Goal: Task Accomplishment & Management: Use online tool/utility

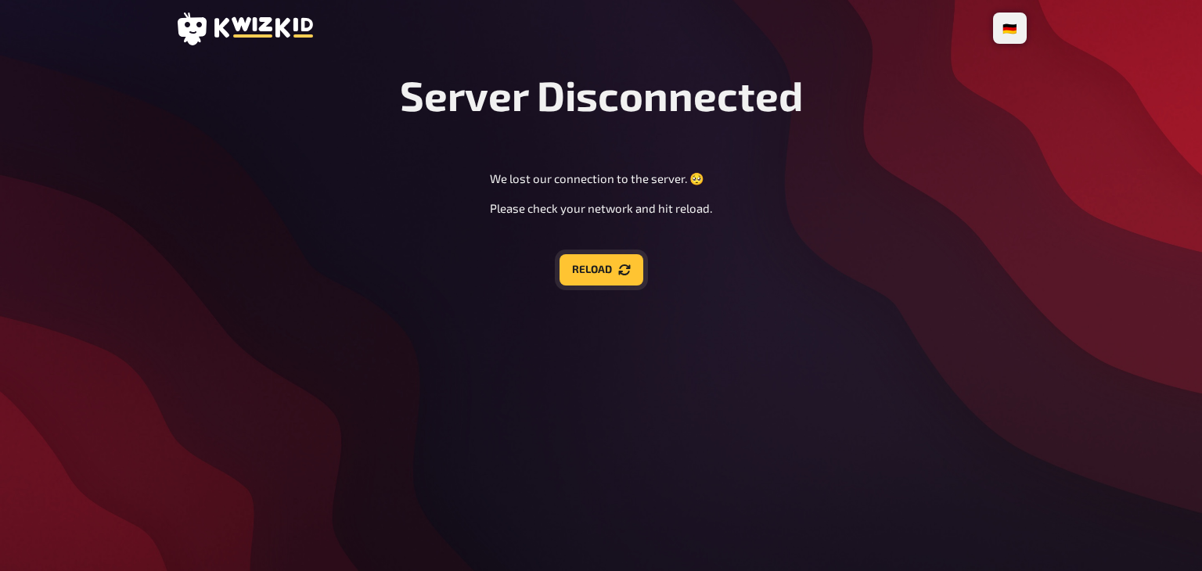
click at [614, 267] on button "Reload" at bounding box center [602, 269] width 84 height 31
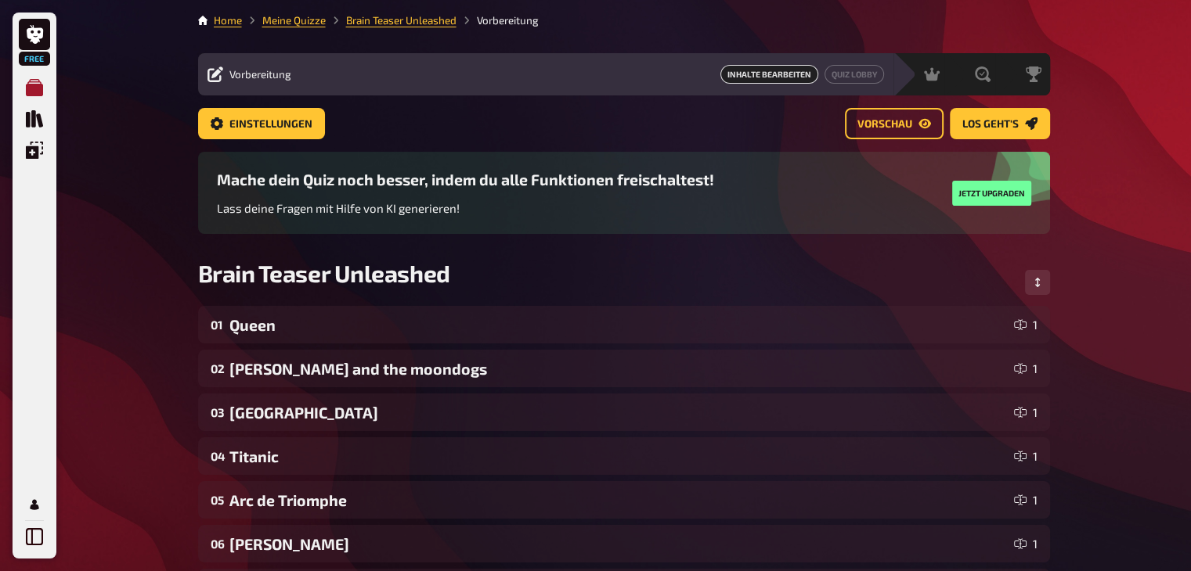
click at [41, 92] on icon "Meine Quizze" at bounding box center [34, 87] width 17 height 17
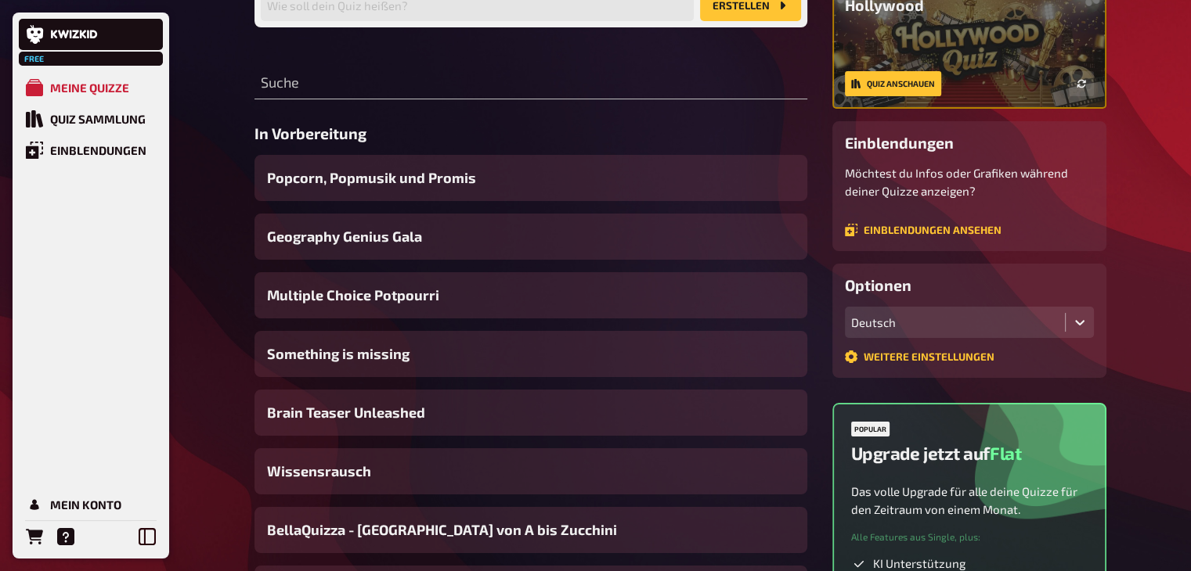
scroll to position [158, 0]
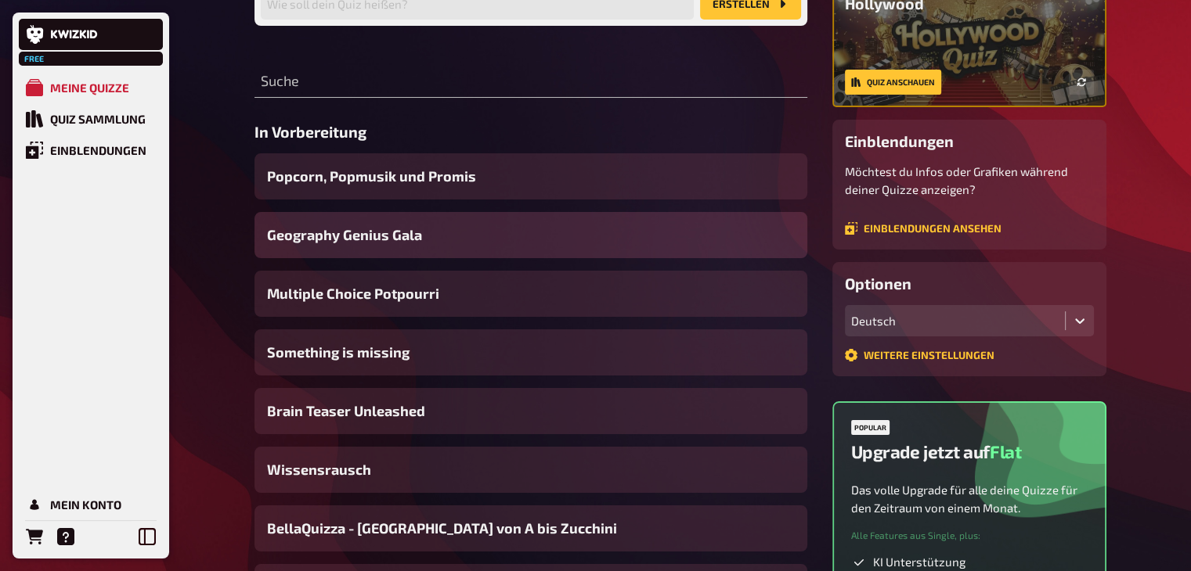
click at [442, 236] on div "Geography Genius Gala" at bounding box center [530, 235] width 553 height 46
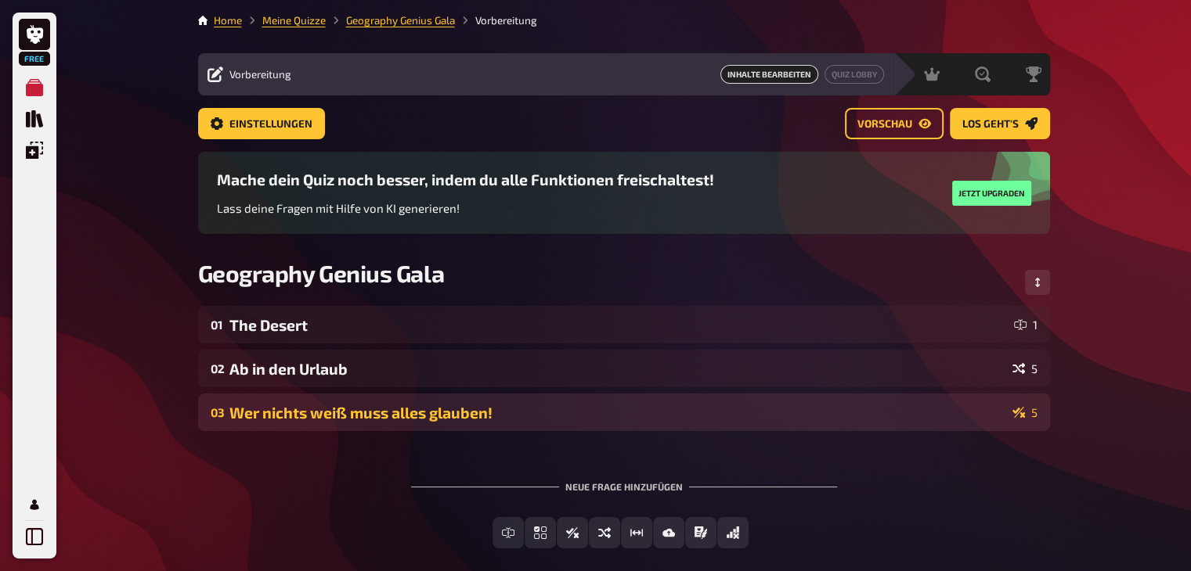
click at [398, 408] on div "Wer nichts weiß muss alles glauben!" at bounding box center [617, 413] width 777 height 18
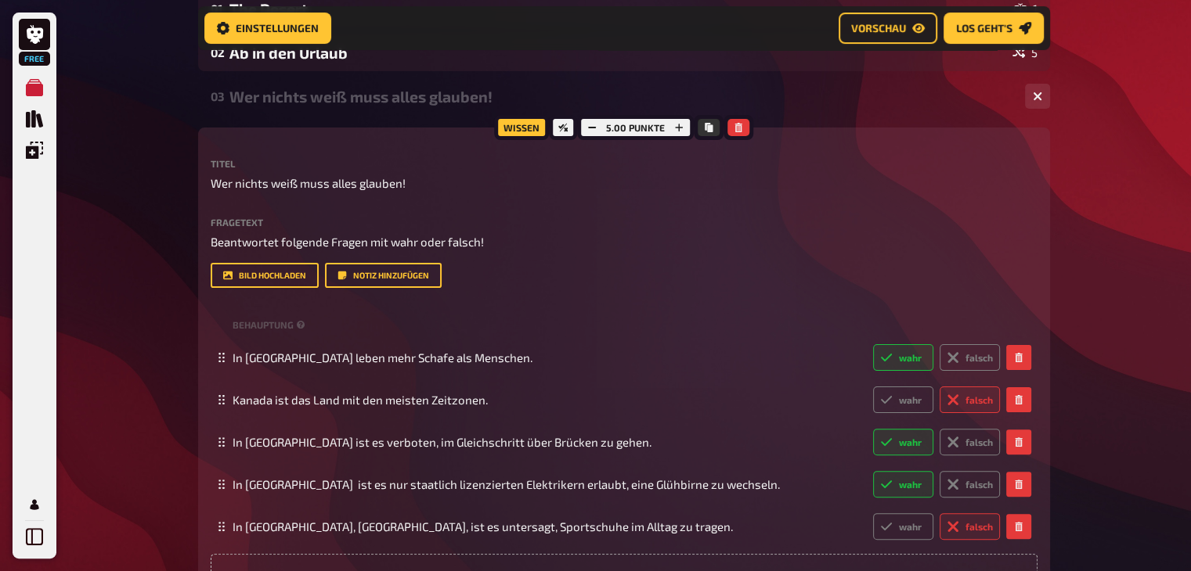
scroll to position [331, 0]
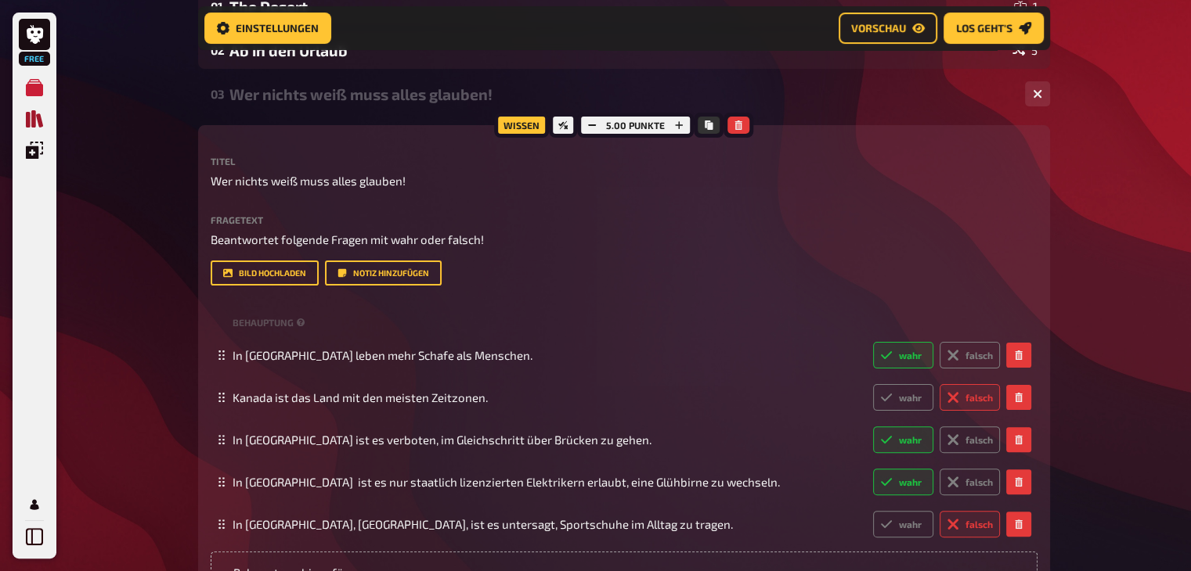
click at [33, 126] on icon "Quiz Sammlung" at bounding box center [34, 118] width 17 height 17
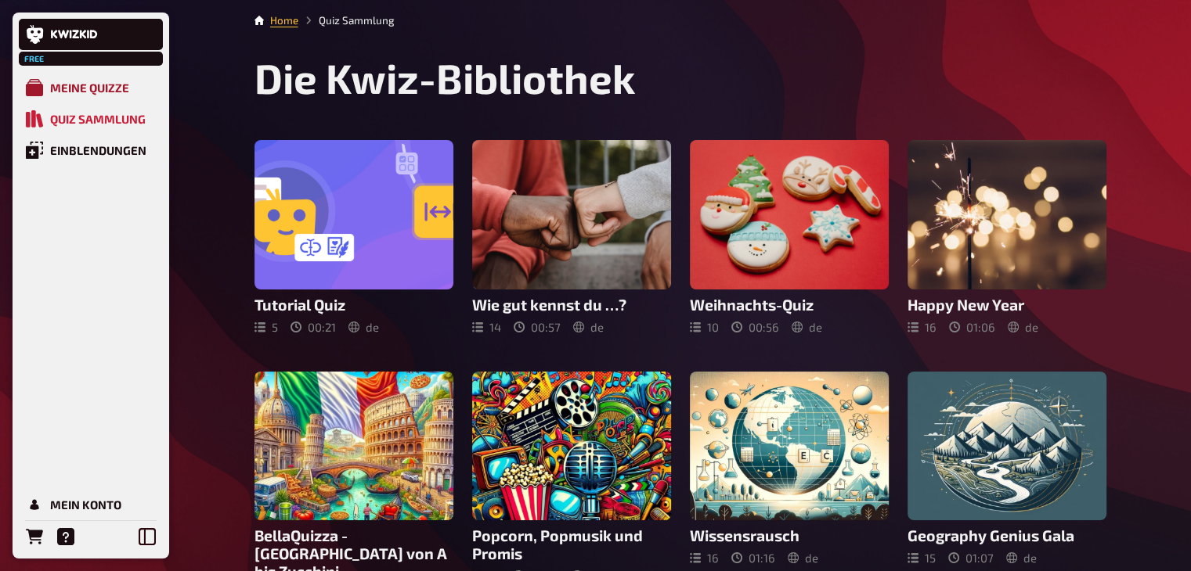
click at [63, 83] on div "Meine Quizze" at bounding box center [89, 88] width 79 height 14
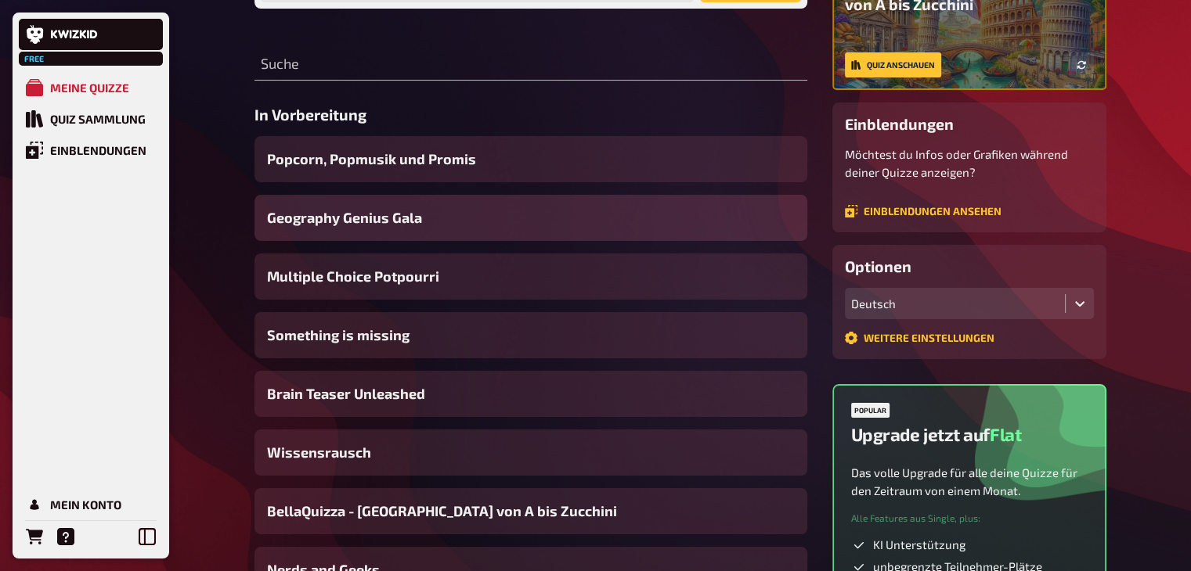
scroll to position [178, 0]
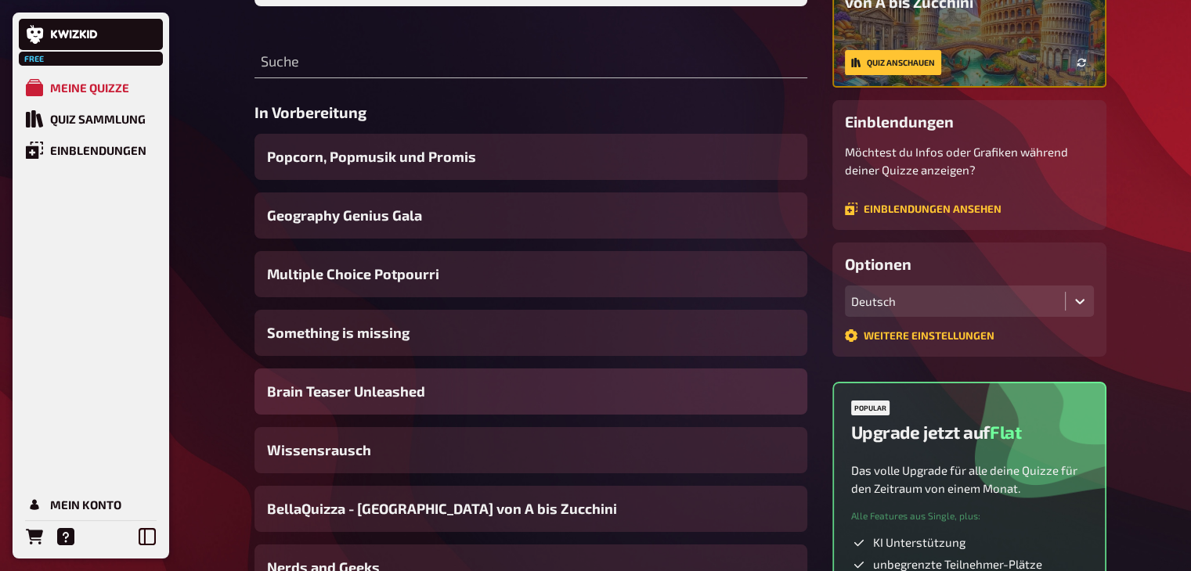
click at [451, 395] on div "Brain Teaser Unleashed" at bounding box center [530, 392] width 553 height 46
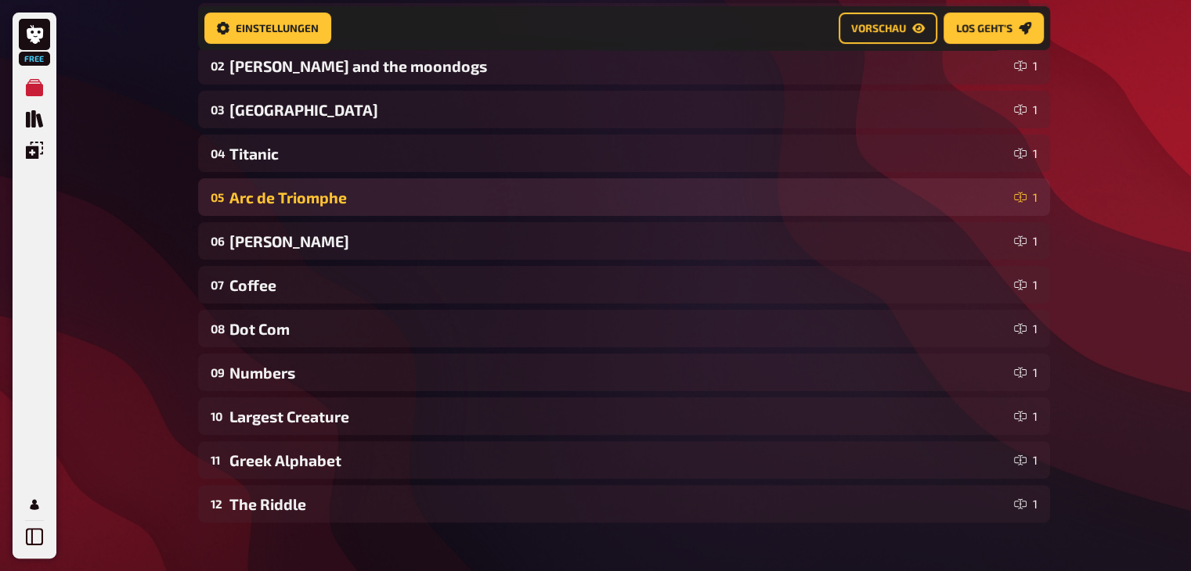
scroll to position [316, 0]
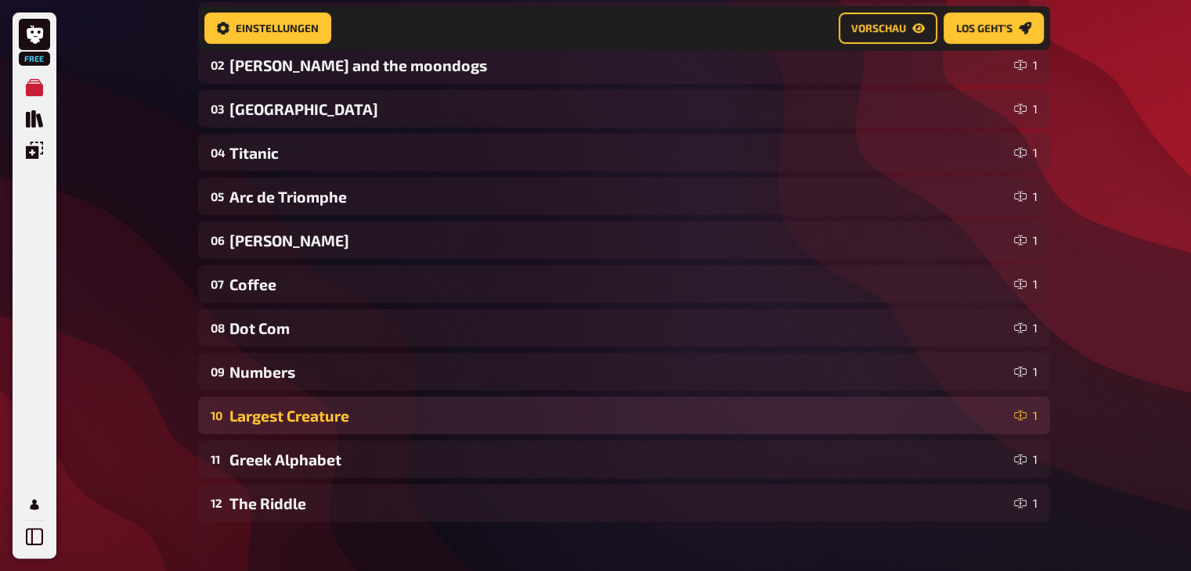
click at [357, 417] on div "Largest Creature" at bounding box center [618, 416] width 778 height 18
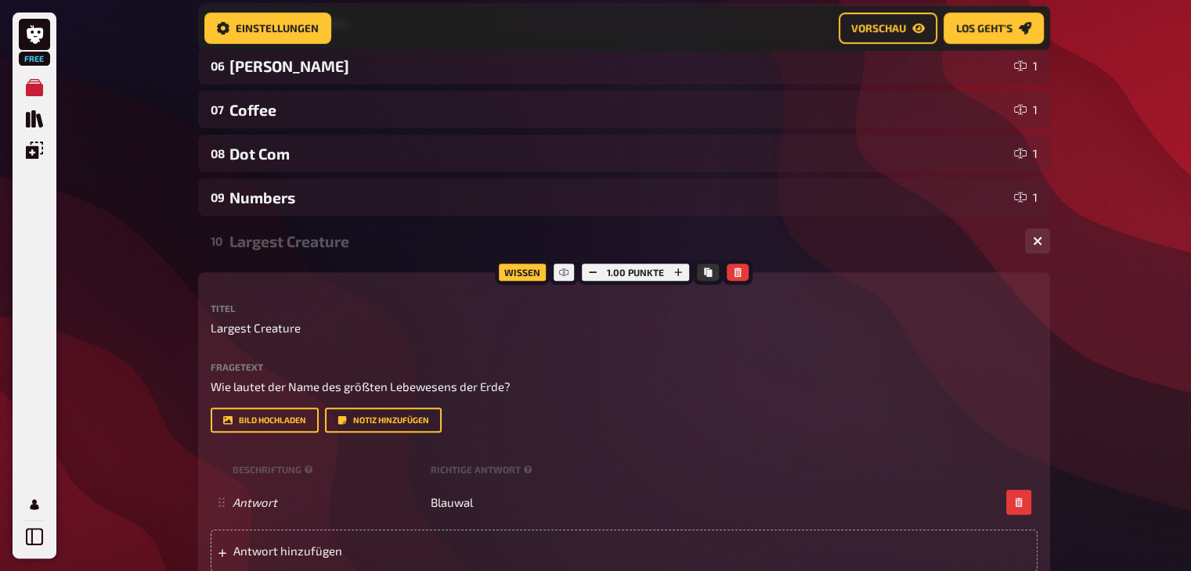
scroll to position [514, 0]
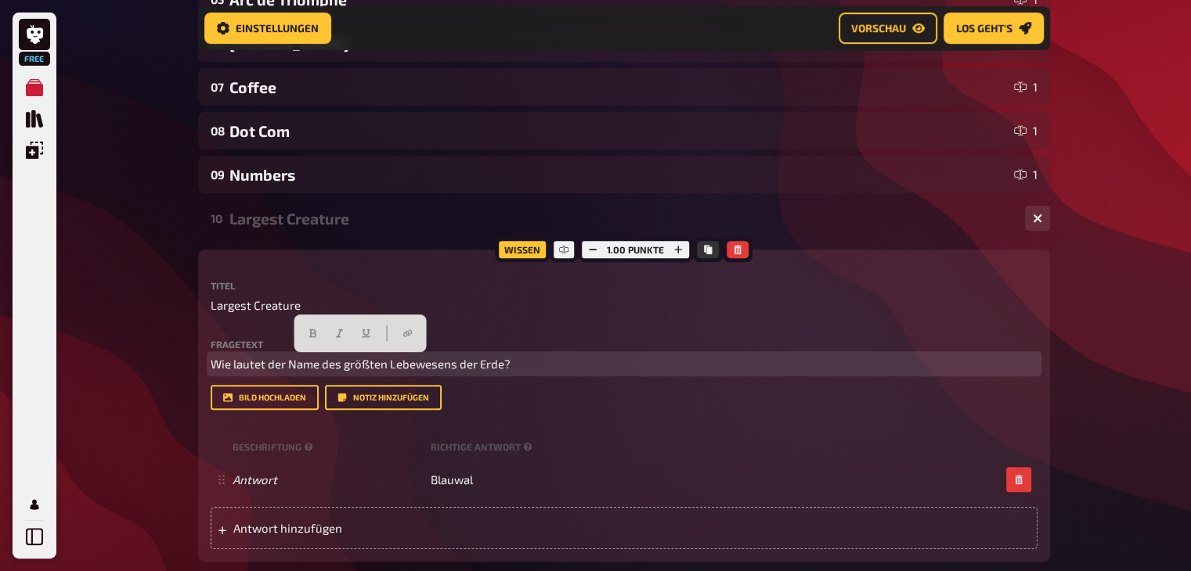
drag, startPoint x: 211, startPoint y: 364, endPoint x: 541, endPoint y: 351, distance: 330.6
click at [541, 351] on div "Fragetext Wie lautet der Name des größten Lebewesens der Erde? Hier hinziehen f…" at bounding box center [624, 357] width 827 height 34
copy span "Wie lautet der Name des größten Lebewesens der Erde?"
